Goal: Find specific page/section: Find specific page/section

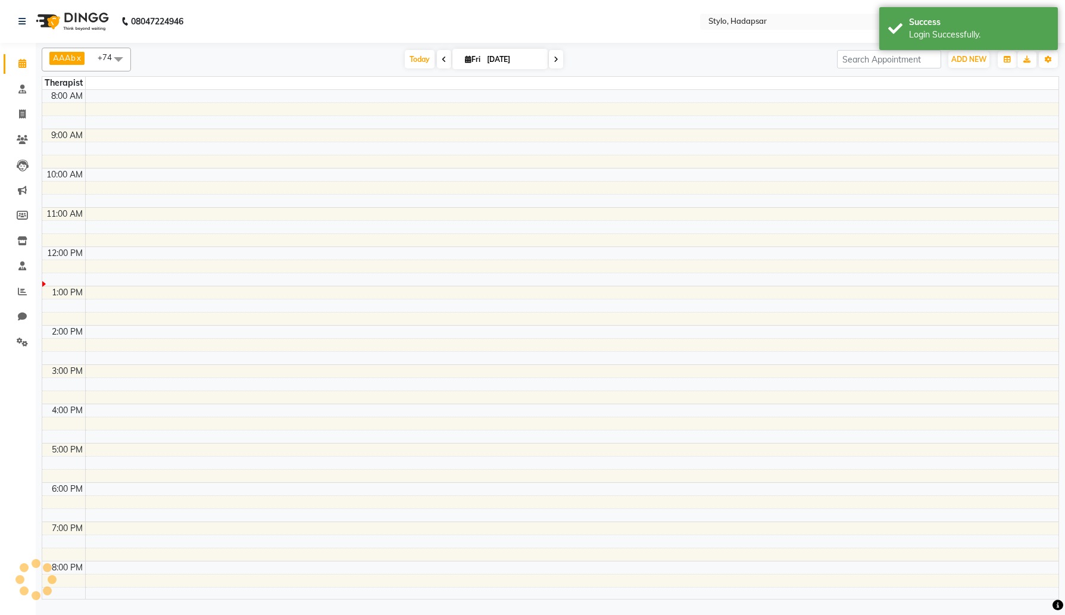
select select "en"
click at [18, 242] on icon at bounding box center [22, 240] width 10 height 9
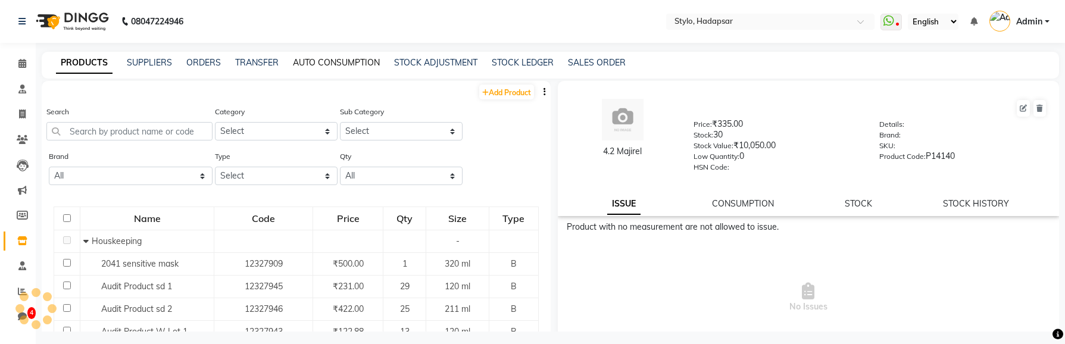
click at [338, 62] on link "AUTO CONSUMPTION" at bounding box center [336, 62] width 87 height 11
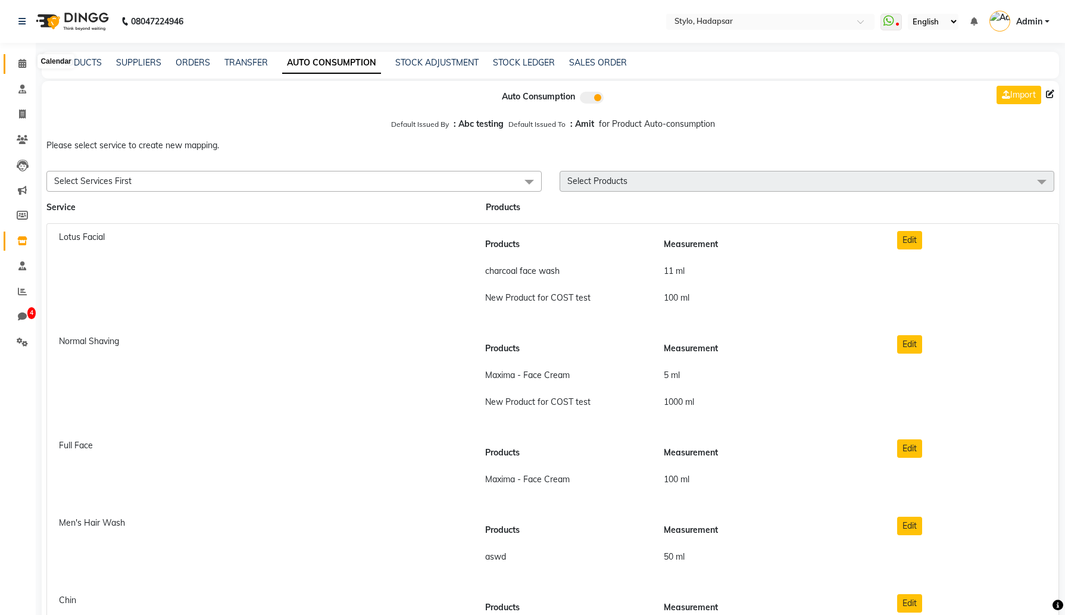
click at [20, 70] on span at bounding box center [22, 64] width 21 height 14
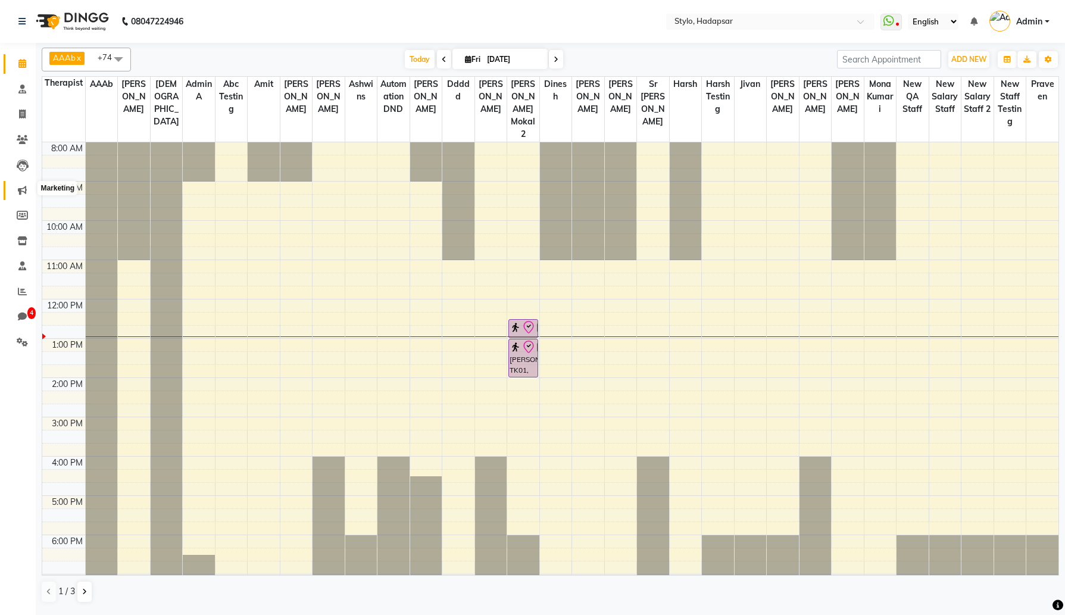
click at [18, 190] on icon at bounding box center [22, 190] width 9 height 9
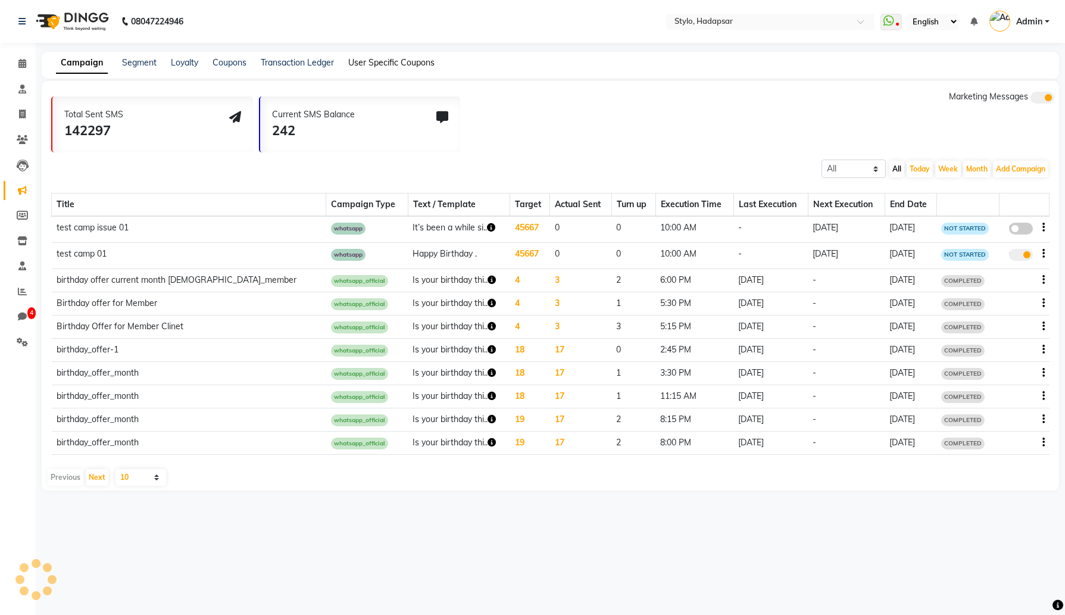
click at [413, 67] on link "User Specific Coupons" at bounding box center [391, 62] width 86 height 11
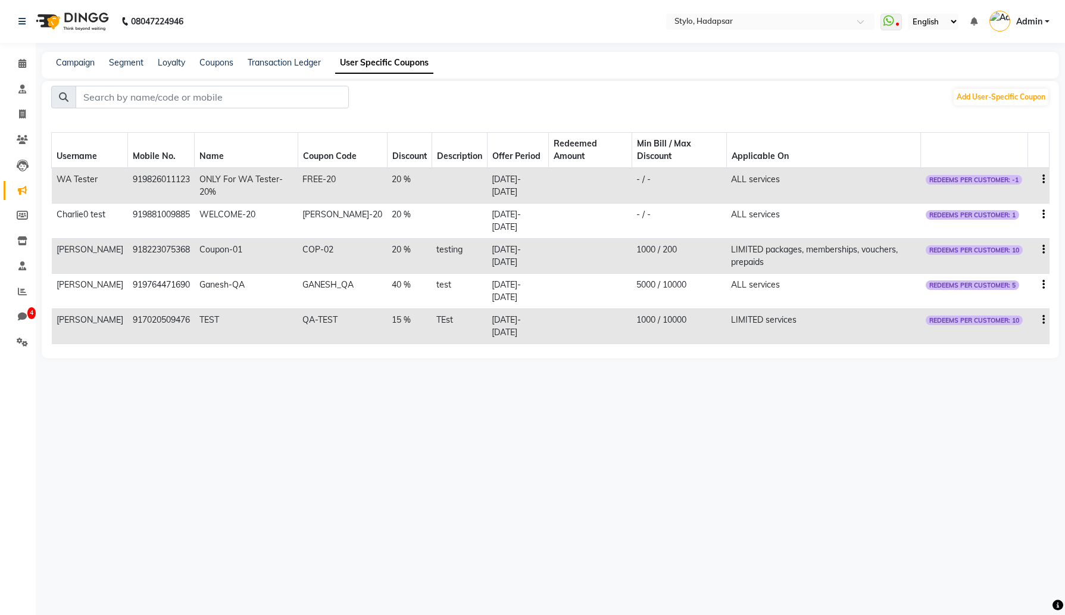
click at [449, 424] on div "08047224946 Select Location × Stylo, Hadapsar WhatsApp Status ✕ Status: Disconn…" at bounding box center [532, 307] width 1065 height 615
